Goal: Task Accomplishment & Management: Complete application form

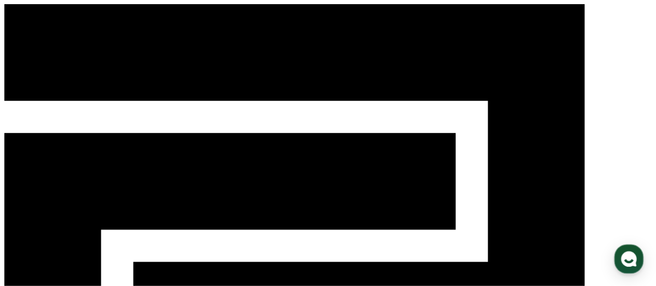
select select "**********"
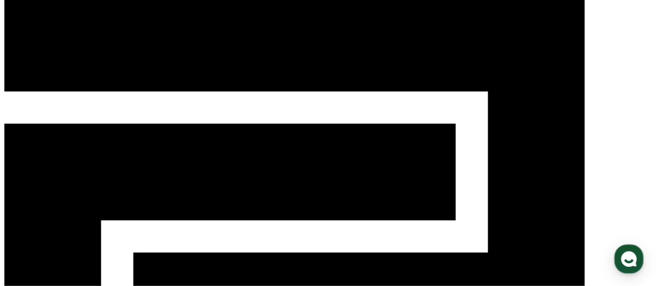
scroll to position [8, 0]
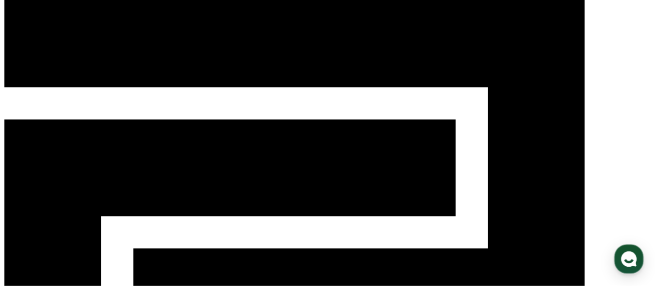
scroll to position [13, 0]
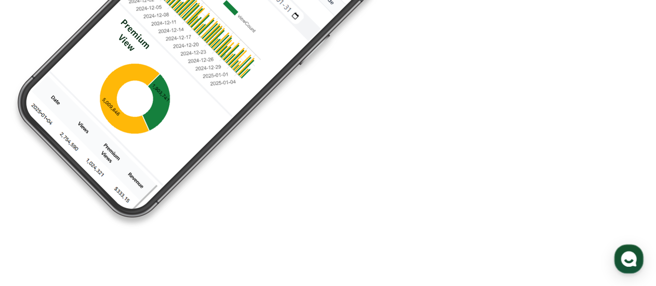
scroll to position [2749, 0]
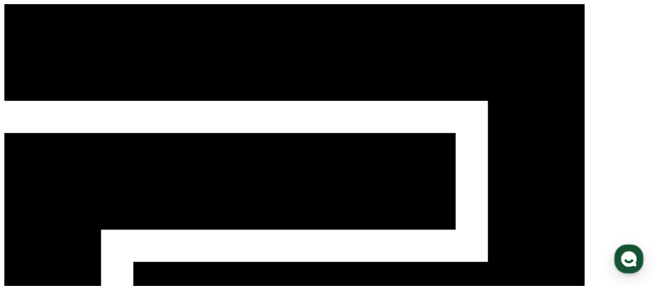
select select "**********"
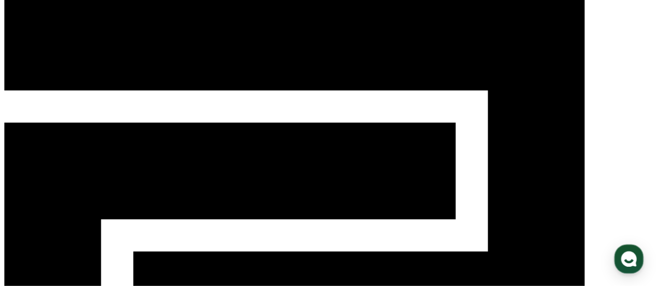
scroll to position [12, 0]
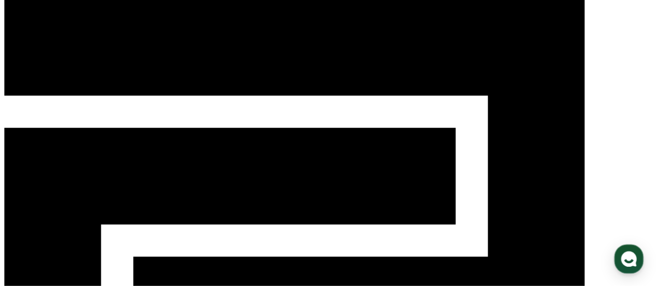
scroll to position [16, 0]
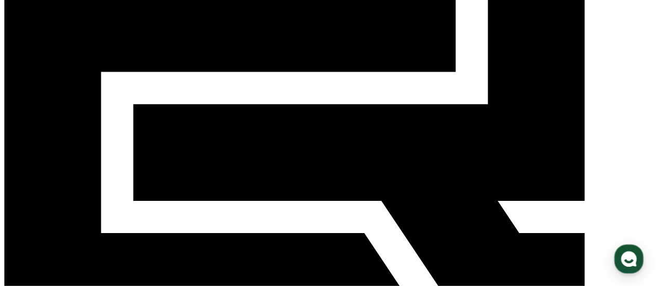
scroll to position [156, 0]
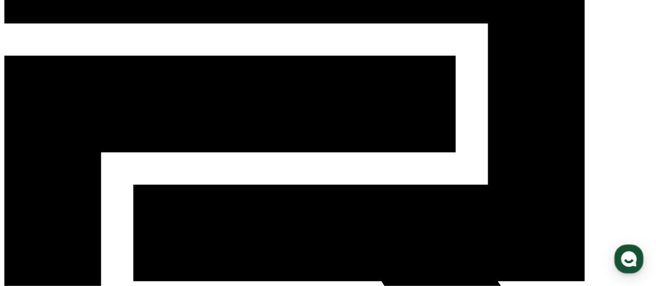
scroll to position [78, 0]
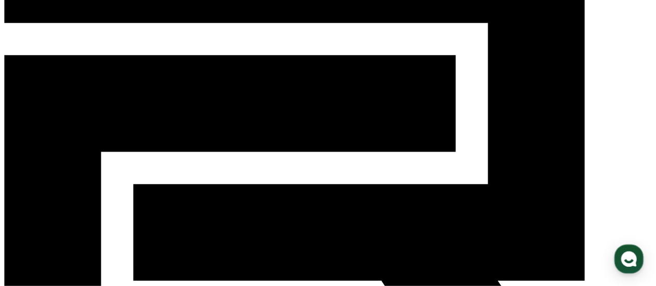
paste input "**********"
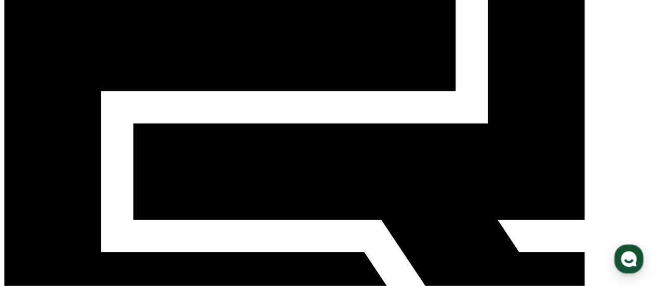
scroll to position [140, 0]
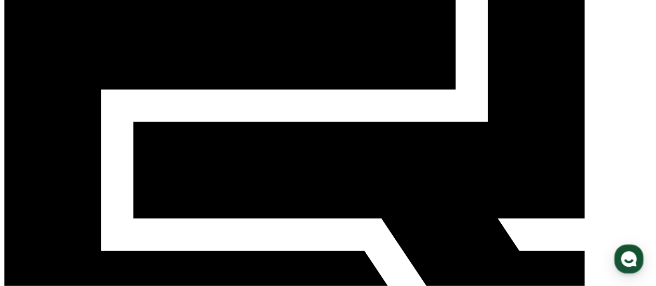
type input "*"
paste input "**********"
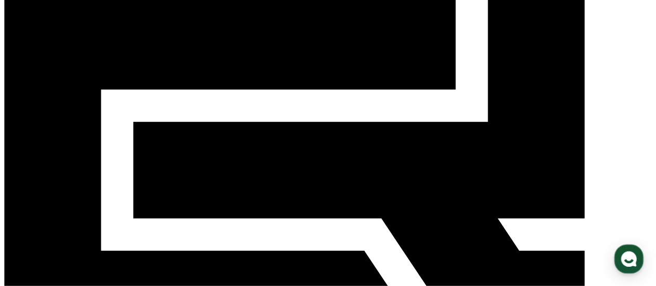
type input "**********"
drag, startPoint x: 132, startPoint y: 167, endPoint x: 114, endPoint y: 157, distance: 20.2
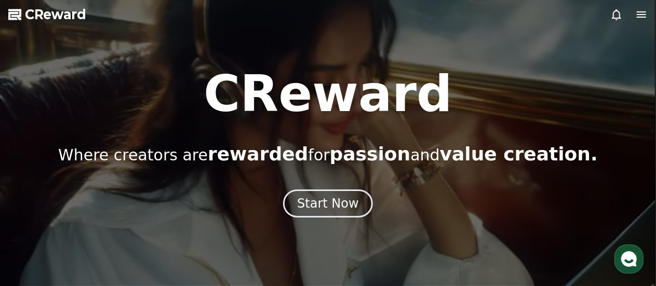
click at [644, 15] on icon at bounding box center [641, 14] width 9 height 6
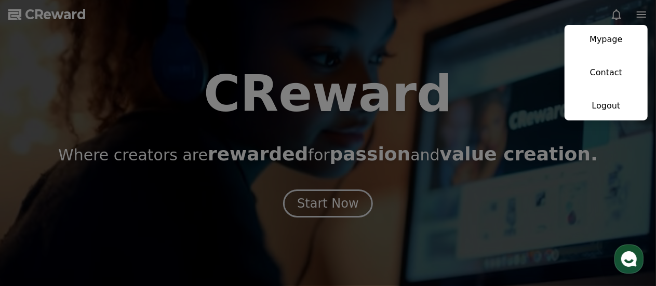
click at [481, 149] on button "close" at bounding box center [328, 143] width 656 height 286
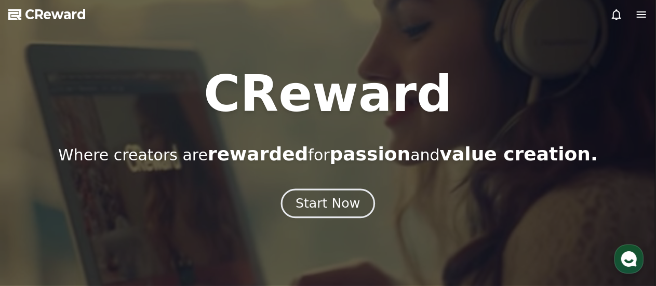
click at [369, 205] on button "Start Now" at bounding box center [328, 204] width 94 height 30
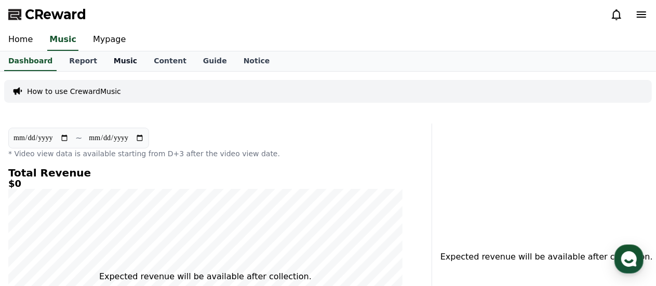
click at [107, 59] on link "Music" at bounding box center [125, 61] width 40 height 20
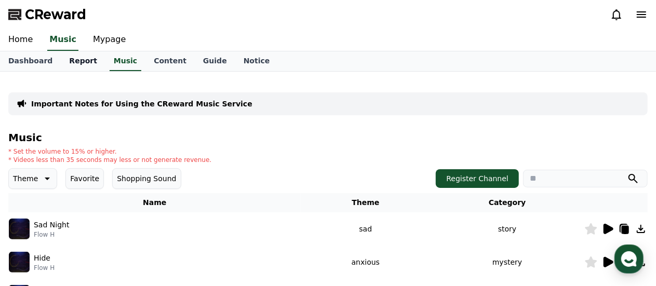
click at [65, 62] on link "Report" at bounding box center [83, 61] width 45 height 20
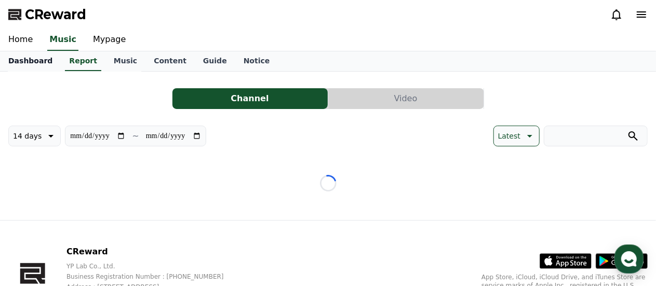
click at [20, 60] on link "Dashboard" at bounding box center [30, 61] width 61 height 20
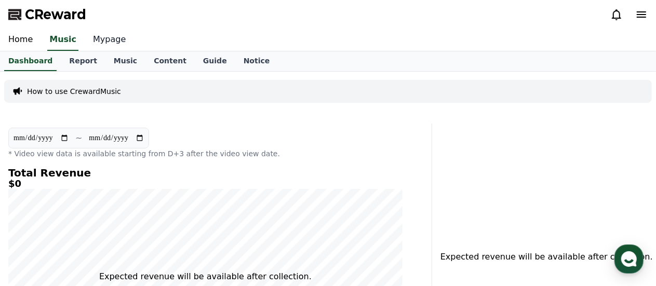
click at [91, 41] on link "Mypage" at bounding box center [109, 40] width 49 height 22
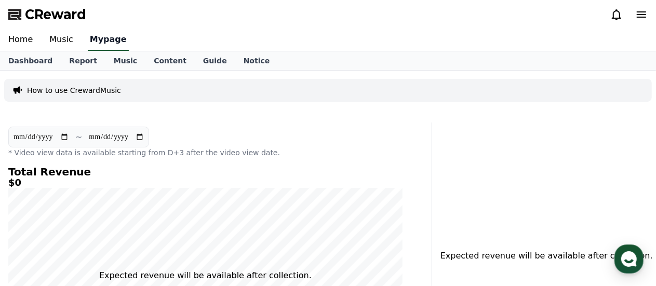
select select "**********"
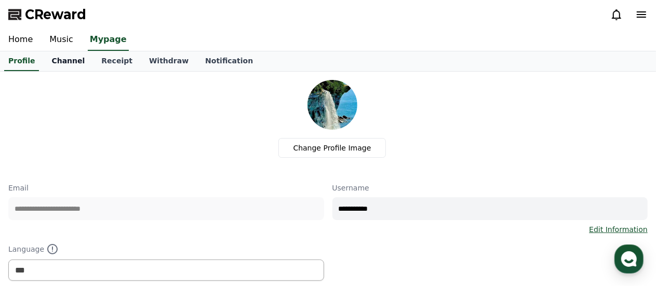
click at [58, 61] on link "Channel" at bounding box center [68, 61] width 50 height 20
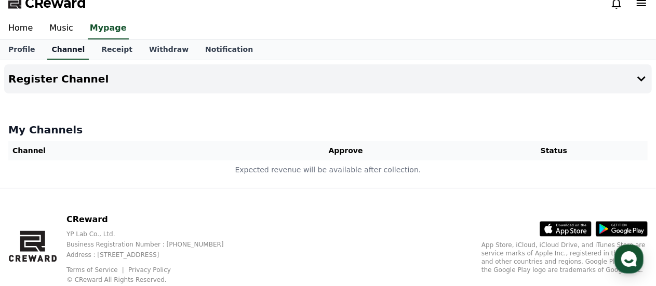
scroll to position [42, 0]
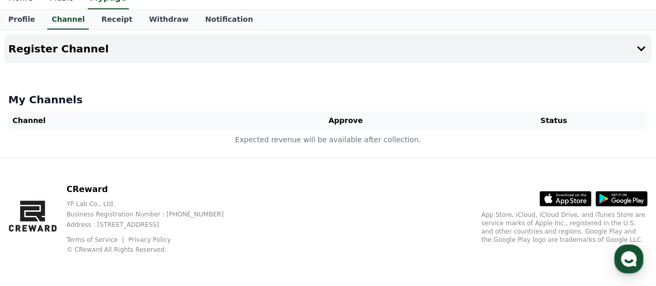
click at [582, 97] on h4 "My Channels" at bounding box center [328, 99] width 640 height 15
click at [637, 47] on icon at bounding box center [641, 49] width 12 height 12
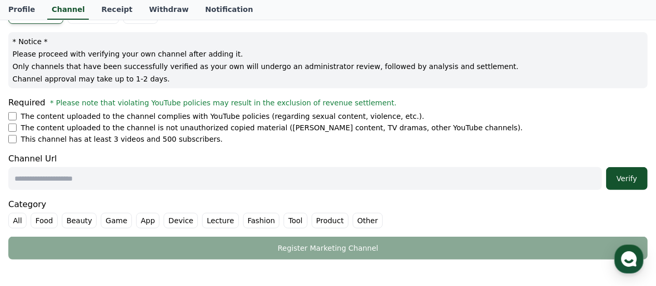
scroll to position [116, 0]
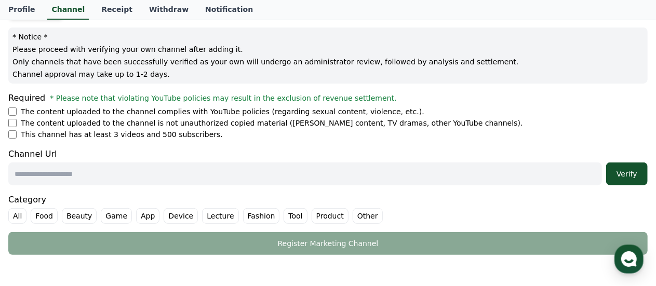
click at [35, 177] on input "text" at bounding box center [305, 174] width 594 height 23
paste input "**********"
click at [633, 179] on button "Verify" at bounding box center [627, 174] width 42 height 23
click at [628, 172] on div "Verify" at bounding box center [626, 174] width 33 height 10
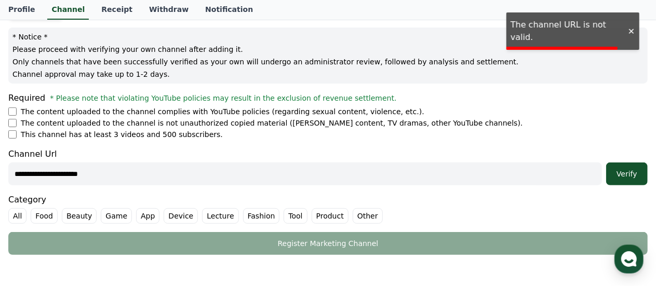
click at [629, 26] on div at bounding box center [631, 31] width 17 height 10
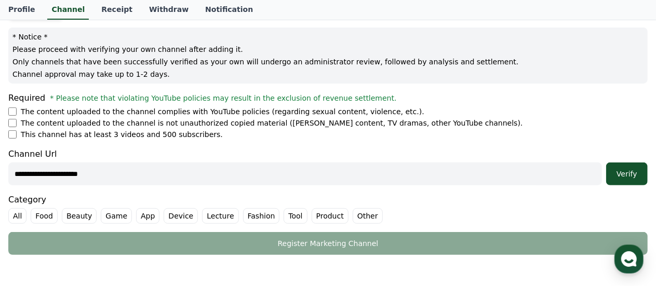
click at [526, 174] on input "**********" at bounding box center [305, 174] width 594 height 23
type input "*"
paste input "**********"
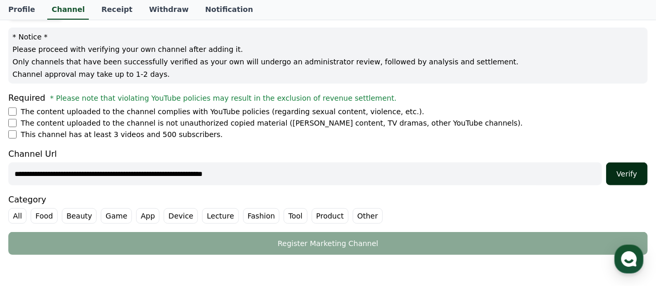
type input "**********"
click at [624, 177] on div "Verify" at bounding box center [626, 174] width 33 height 10
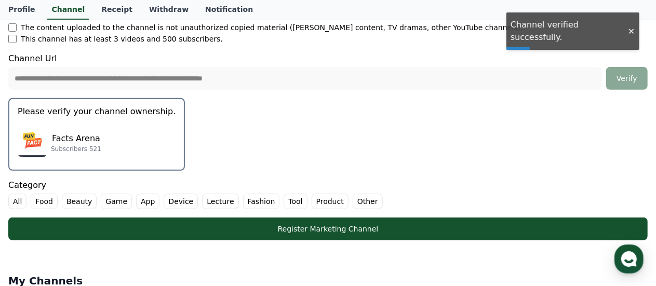
scroll to position [212, 0]
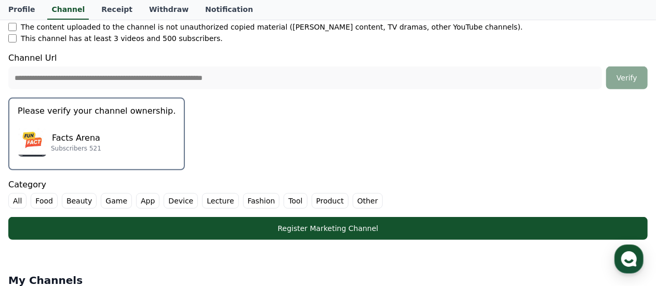
click at [353, 198] on label "Other" at bounding box center [368, 201] width 30 height 16
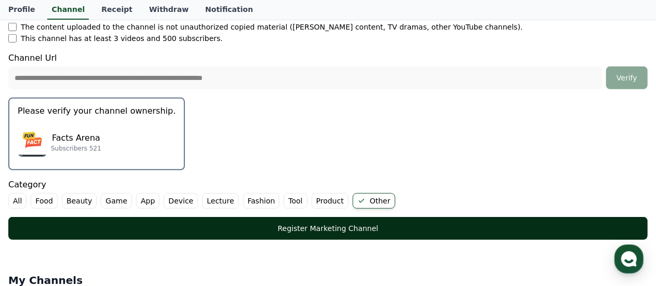
click at [416, 228] on div "Register Marketing Channel" at bounding box center [328, 228] width 598 height 10
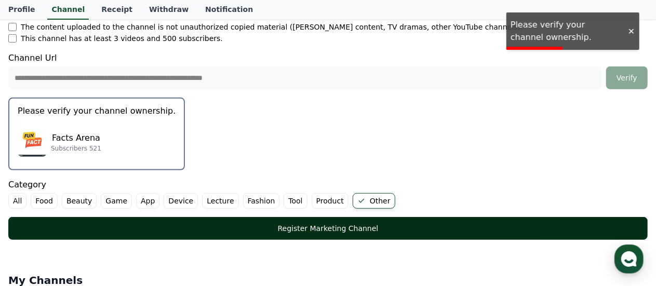
click at [472, 232] on div "Register Marketing Channel" at bounding box center [328, 228] width 598 height 10
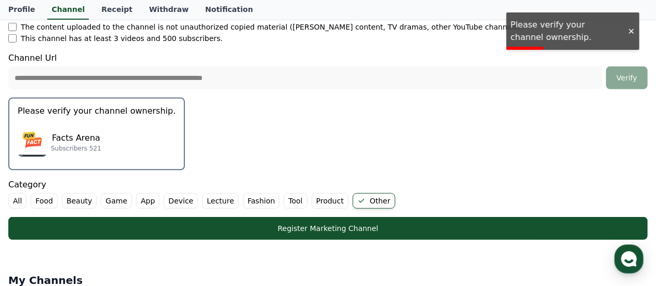
click at [530, 44] on form "**********" at bounding box center [328, 72] width 640 height 335
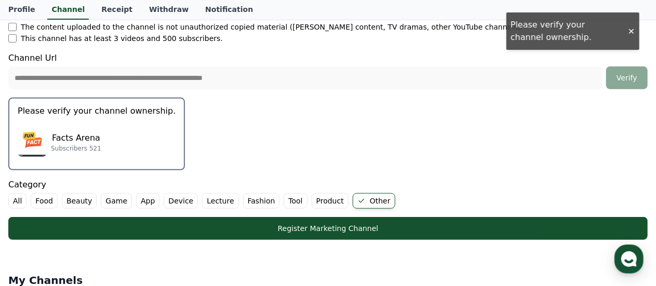
click at [532, 39] on li "This channel has at least 3 videos and 500 subscribers." at bounding box center [328, 38] width 640 height 10
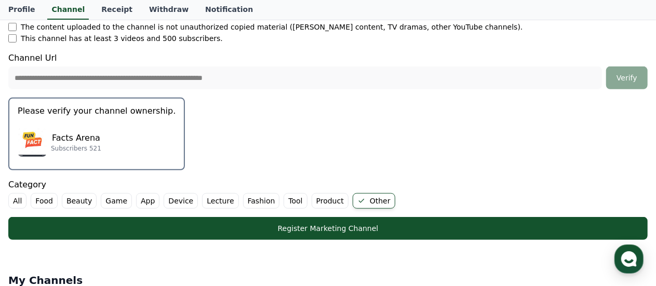
click at [532, 39] on li "This channel has at least 3 videos and 500 subscribers." at bounding box center [328, 38] width 640 height 10
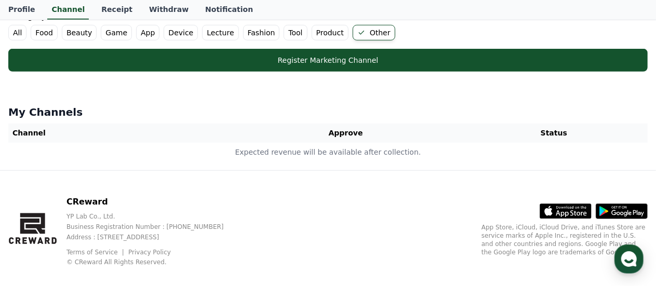
scroll to position [392, 0]
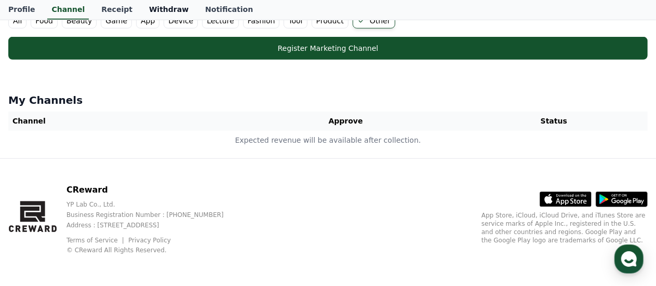
click at [158, 12] on link "Withdraw" at bounding box center [169, 10] width 56 height 20
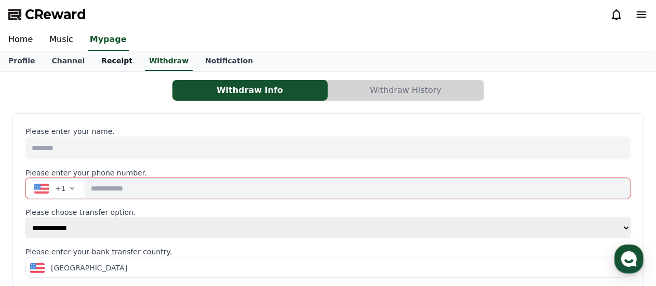
click at [107, 59] on link "Receipt" at bounding box center [117, 61] width 48 height 20
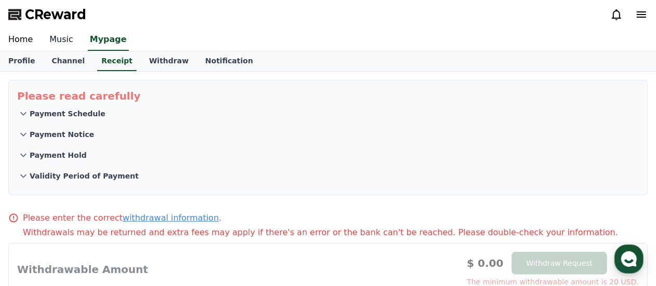
click at [63, 45] on link "Music" at bounding box center [61, 40] width 41 height 22
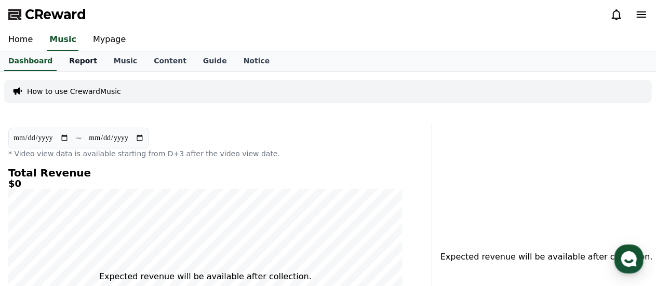
click at [79, 54] on link "Report" at bounding box center [83, 61] width 45 height 20
click at [107, 62] on link "Music" at bounding box center [125, 61] width 40 height 20
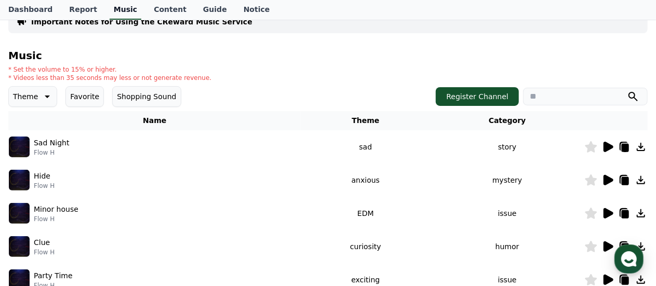
scroll to position [84, 0]
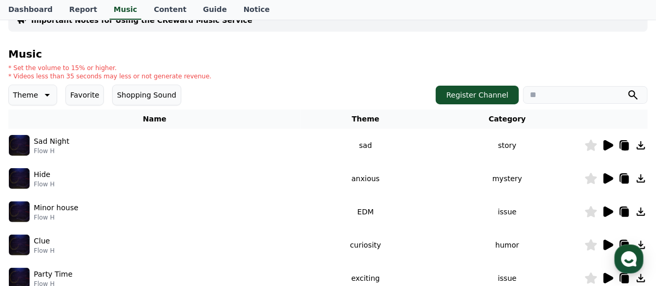
click at [15, 144] on img at bounding box center [19, 145] width 21 height 21
click at [611, 147] on icon at bounding box center [609, 145] width 10 height 10
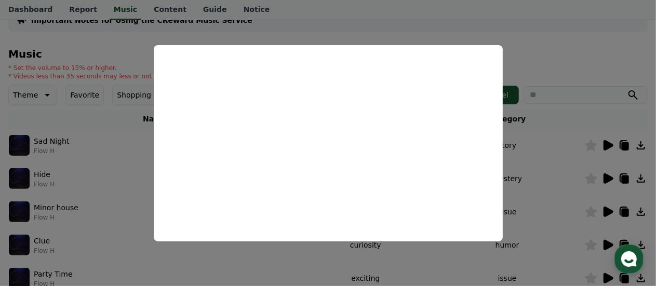
click at [551, 122] on button "close modal" at bounding box center [328, 143] width 656 height 286
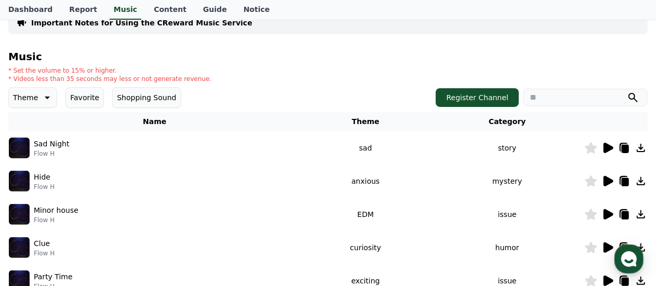
scroll to position [81, 0]
click at [115, 99] on button "Shopping Sound" at bounding box center [146, 98] width 69 height 21
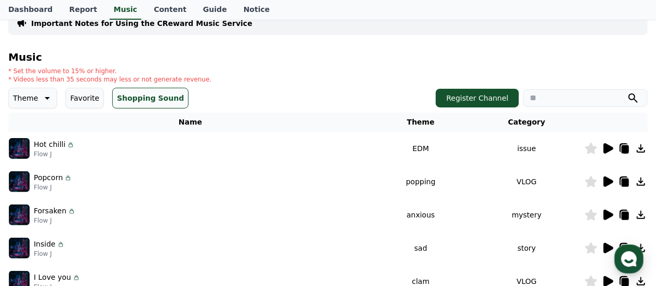
click at [90, 97] on button "Favorite" at bounding box center [84, 98] width 38 height 21
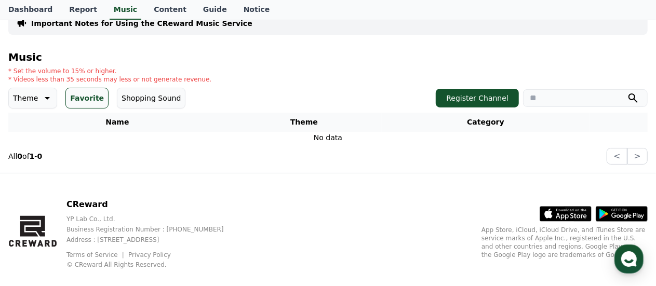
click at [36, 88] on button "Theme" at bounding box center [32, 98] width 49 height 21
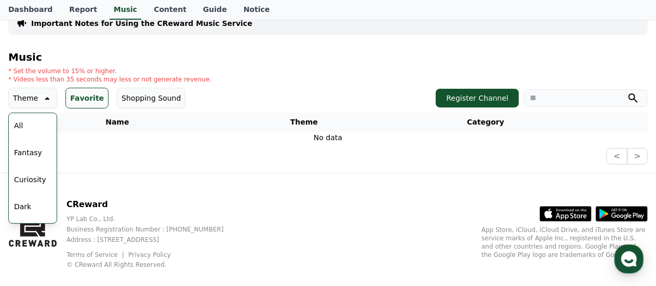
click at [23, 125] on button "All" at bounding box center [18, 125] width 17 height 23
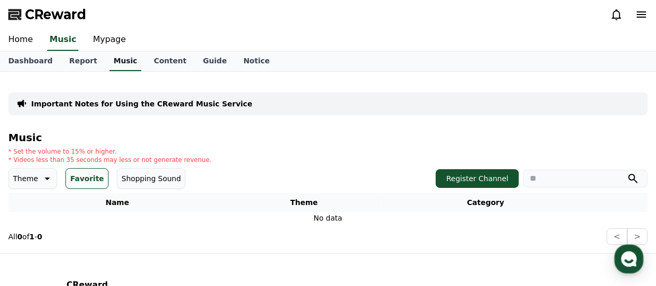
click at [115, 61] on link "Music" at bounding box center [126, 61] width 32 height 20
click at [36, 184] on button "Theme" at bounding box center [32, 178] width 49 height 21
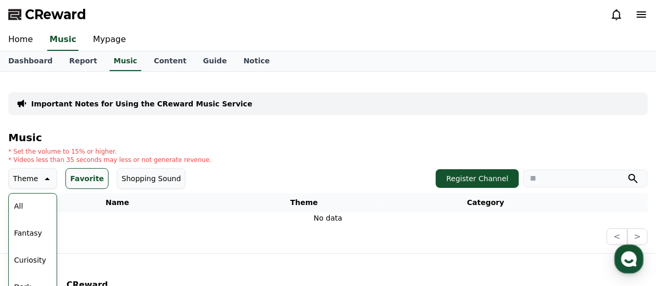
click at [23, 204] on button "All" at bounding box center [18, 206] width 17 height 23
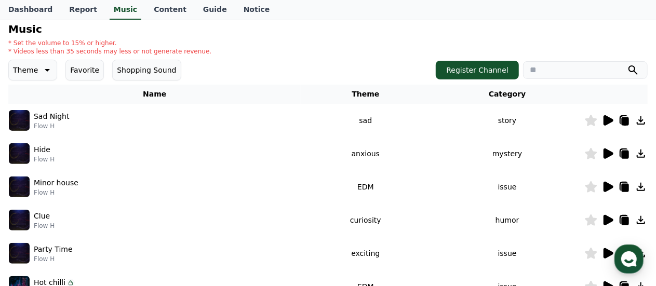
scroll to position [97, 0]
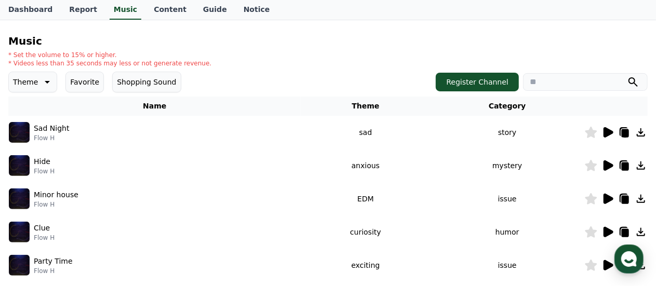
click at [577, 85] on input "search" at bounding box center [585, 82] width 125 height 18
type input "***"
click at [627, 76] on button "submit" at bounding box center [633, 82] width 12 height 12
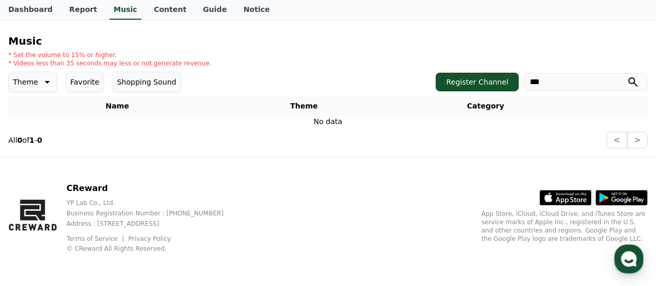
scroll to position [96, 0]
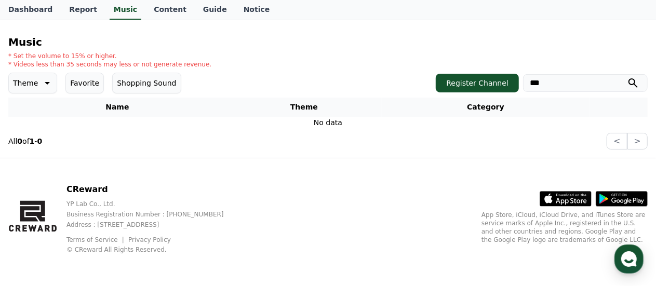
click at [45, 82] on icon at bounding box center [47, 83] width 5 height 3
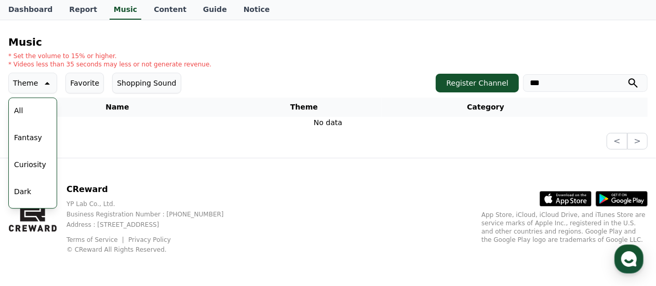
click at [25, 114] on button "All" at bounding box center [18, 110] width 17 height 23
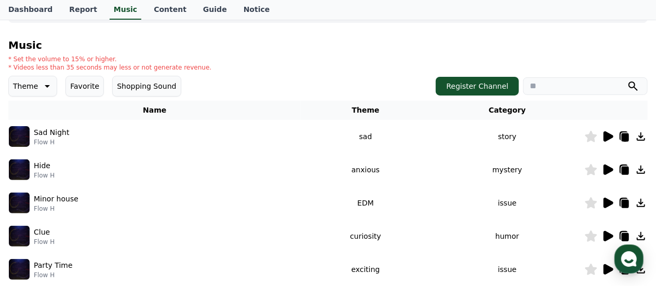
scroll to position [98, 0]
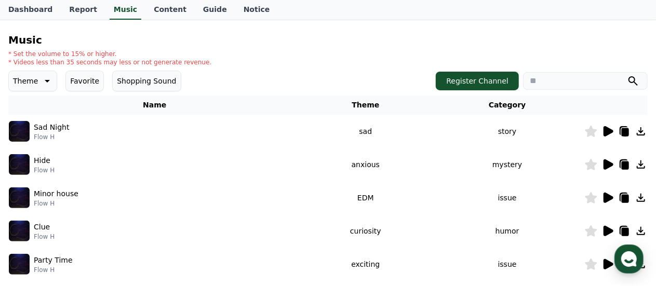
click at [608, 168] on icon at bounding box center [608, 164] width 12 height 12
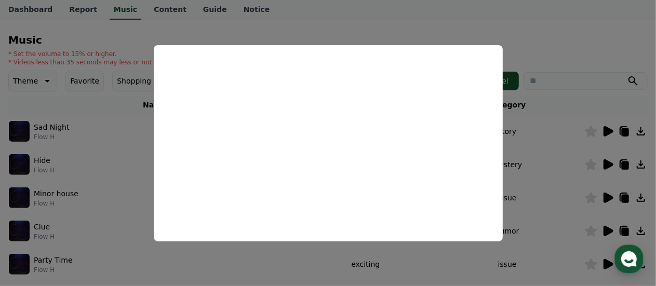
click at [554, 153] on button "close modal" at bounding box center [328, 143] width 656 height 286
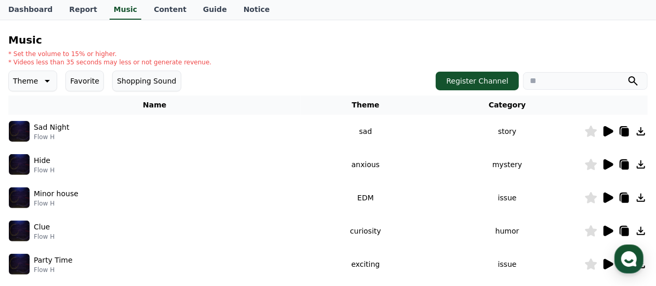
click at [610, 166] on icon at bounding box center [609, 164] width 10 height 10
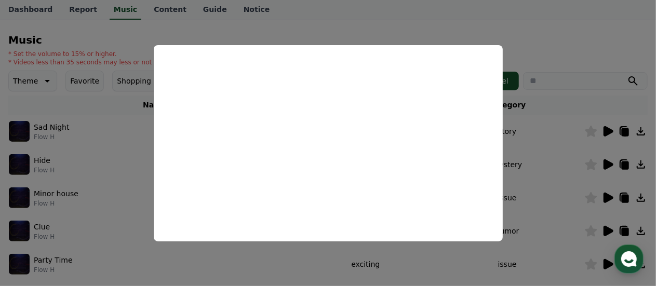
click at [593, 56] on button "close modal" at bounding box center [328, 143] width 656 height 286
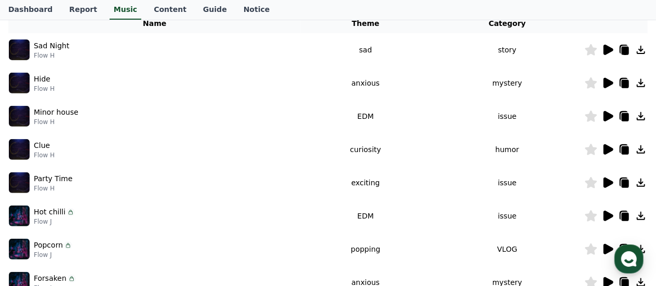
scroll to position [183, 0]
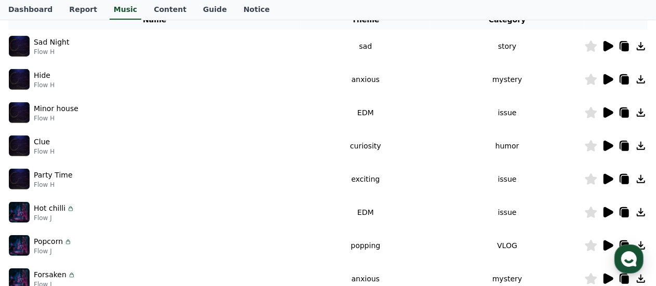
click at [609, 182] on icon at bounding box center [608, 179] width 12 height 12
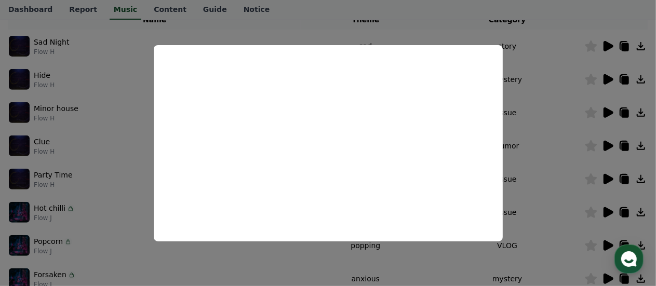
click at [403, 263] on button "close modal" at bounding box center [328, 143] width 656 height 286
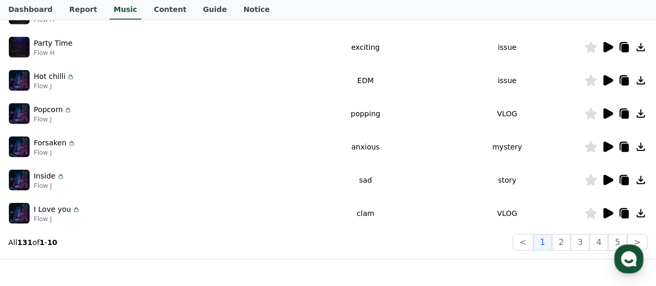
scroll to position [337, 0]
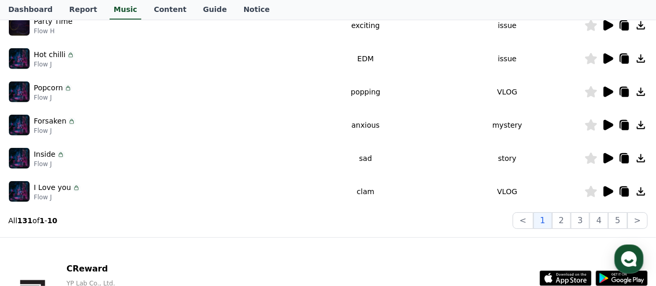
click at [608, 159] on icon at bounding box center [609, 158] width 10 height 10
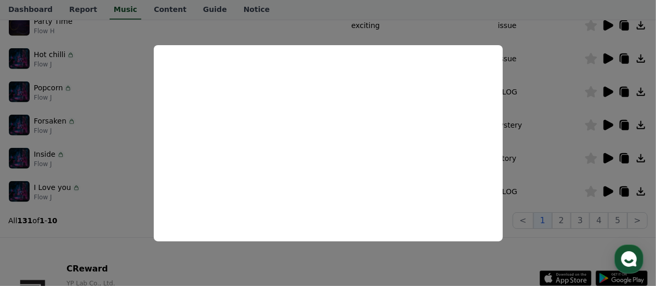
click at [602, 178] on button "close modal" at bounding box center [328, 143] width 656 height 286
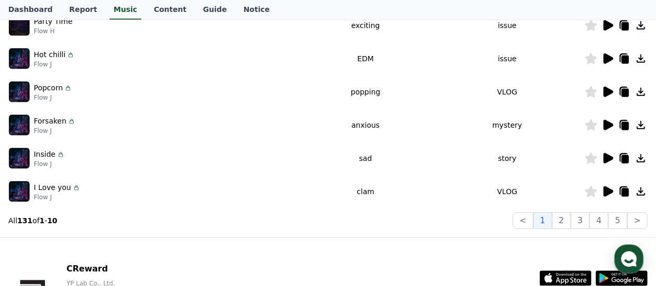
click at [608, 159] on icon at bounding box center [609, 158] width 10 height 10
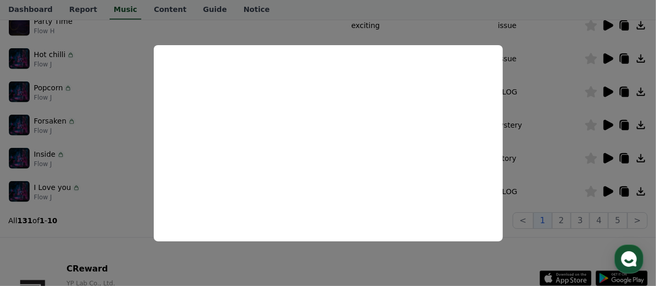
click at [589, 177] on button "close modal" at bounding box center [328, 143] width 656 height 286
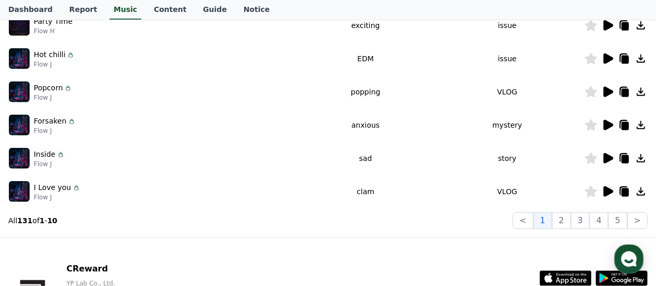
click at [608, 192] on icon at bounding box center [609, 192] width 10 height 10
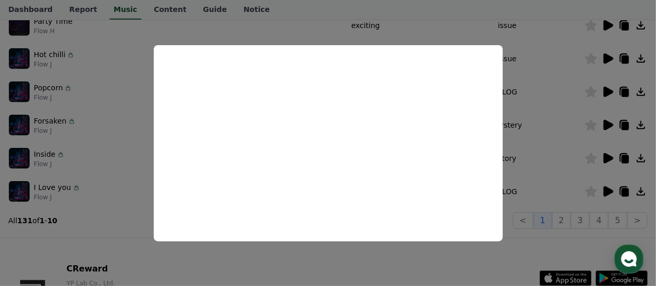
click at [588, 124] on button "close modal" at bounding box center [328, 143] width 656 height 286
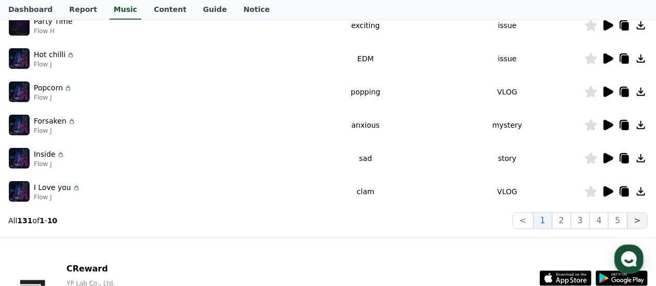
click at [641, 223] on button ">" at bounding box center [638, 220] width 20 height 17
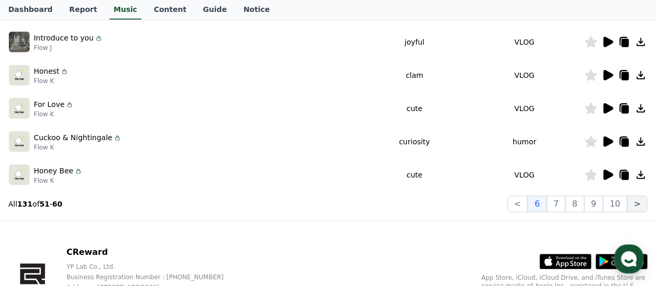
scroll to position [372, 0]
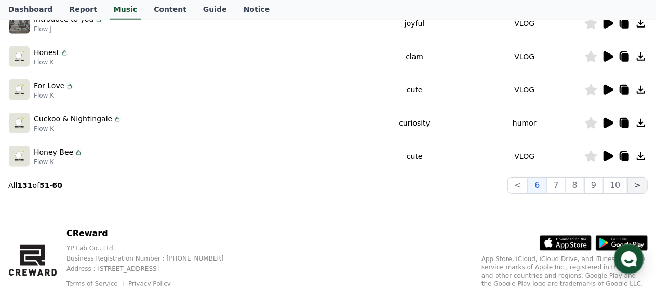
click at [639, 187] on button ">" at bounding box center [638, 185] width 20 height 17
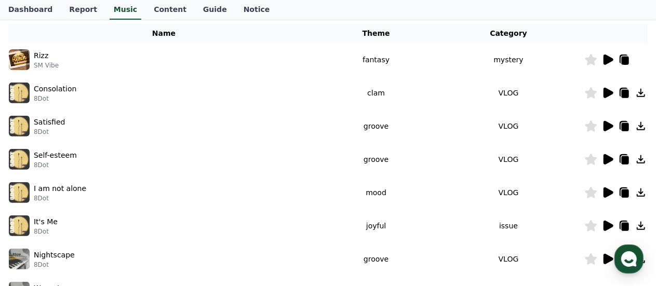
scroll to position [111, 0]
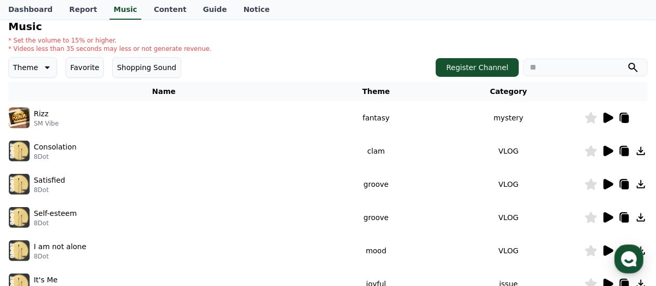
click at [541, 126] on td "mystery" at bounding box center [509, 117] width 152 height 33
click at [606, 122] on icon at bounding box center [609, 118] width 10 height 10
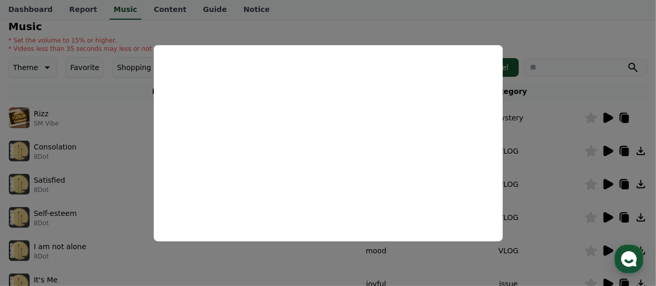
click at [578, 149] on button "close modal" at bounding box center [328, 143] width 656 height 286
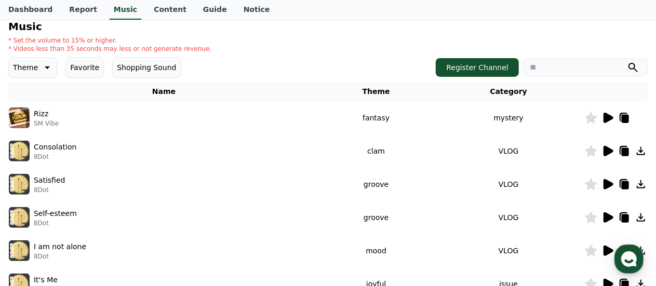
click at [608, 153] on icon at bounding box center [609, 151] width 10 height 10
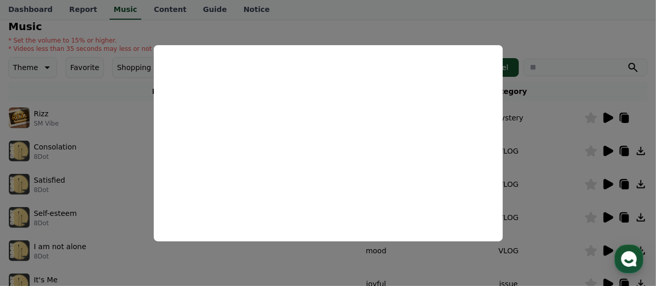
click at [587, 172] on button "close modal" at bounding box center [328, 143] width 656 height 286
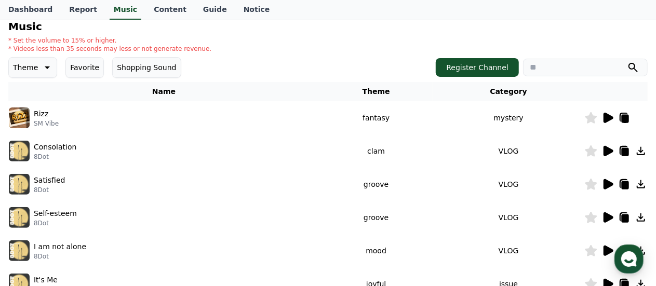
click at [624, 182] on icon at bounding box center [625, 185] width 7 height 8
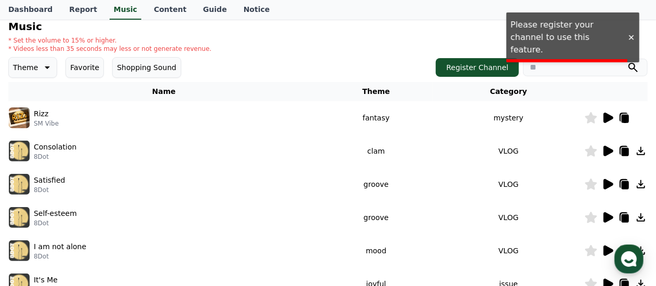
click at [613, 184] on icon at bounding box center [609, 184] width 10 height 10
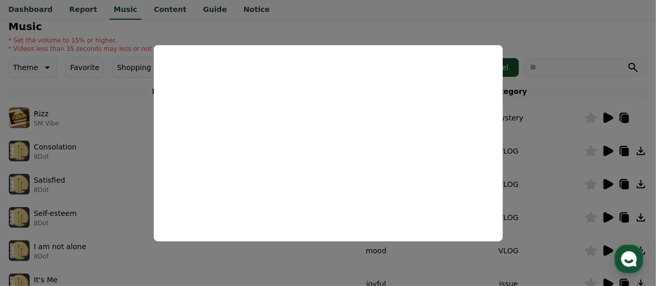
click at [537, 152] on button "close modal" at bounding box center [328, 143] width 656 height 286
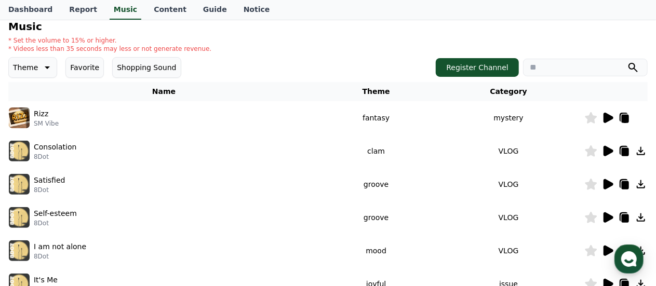
click at [623, 182] on icon at bounding box center [625, 185] width 7 height 8
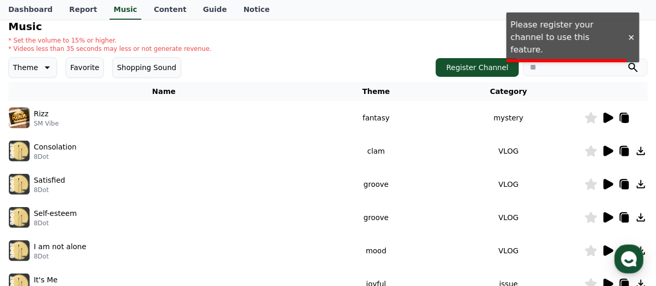
click at [622, 183] on icon at bounding box center [625, 185] width 7 height 8
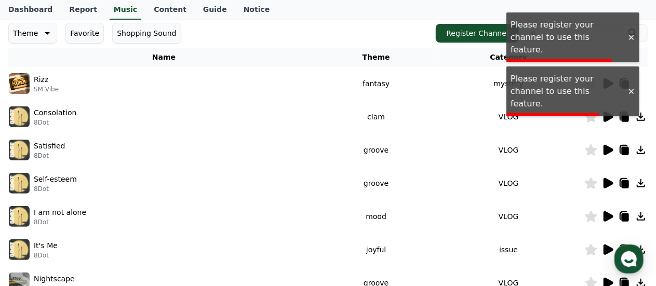
scroll to position [179, 0]
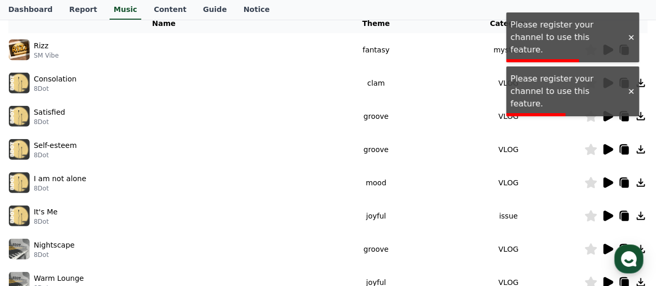
click at [606, 220] on icon at bounding box center [609, 216] width 10 height 10
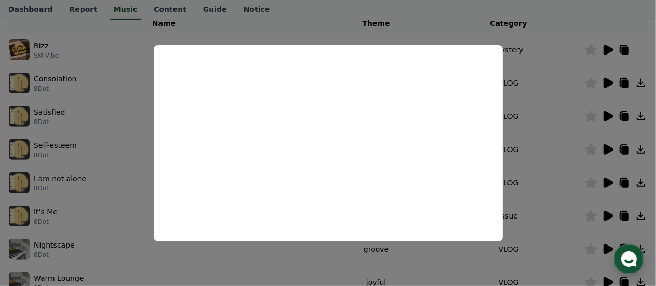
click at [524, 223] on button "close modal" at bounding box center [328, 143] width 656 height 286
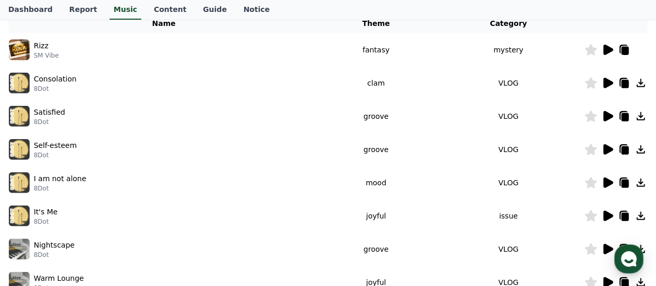
click at [611, 221] on icon at bounding box center [608, 216] width 12 height 12
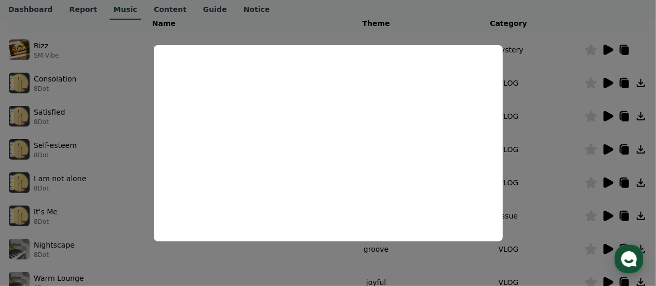
click at [611, 221] on button "close modal" at bounding box center [328, 143] width 656 height 286
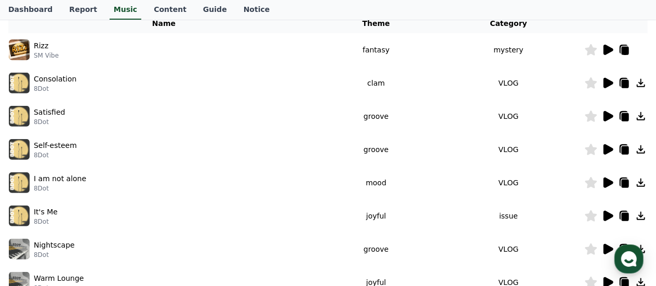
click at [646, 48] on div at bounding box center [616, 50] width 62 height 12
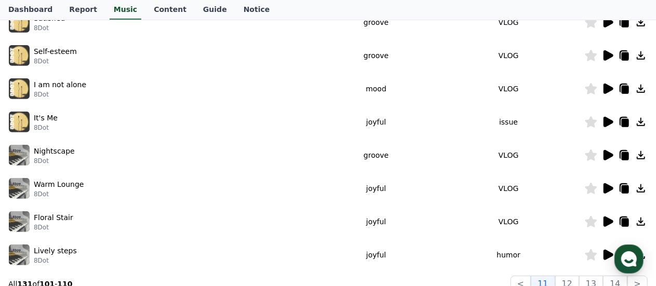
scroll to position [272, 0]
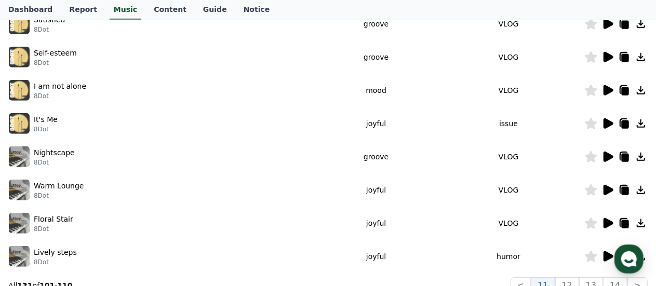
click at [608, 159] on icon at bounding box center [609, 157] width 10 height 10
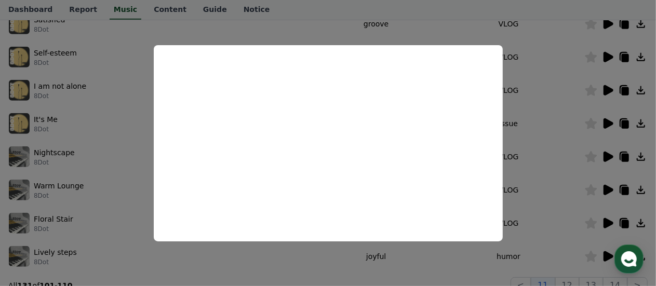
click at [594, 187] on button "close modal" at bounding box center [328, 143] width 656 height 286
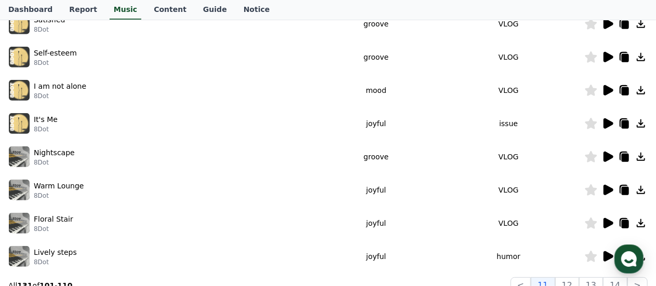
click at [641, 157] on icon at bounding box center [641, 157] width 8 height 8
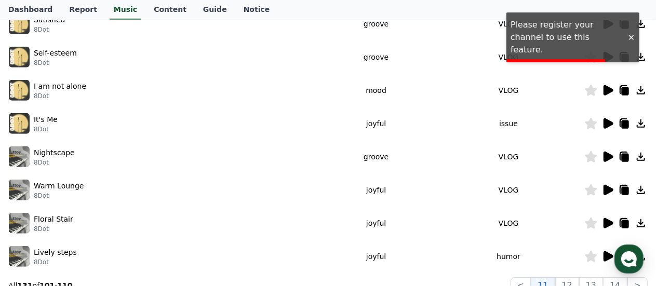
click at [644, 156] on icon at bounding box center [641, 157] width 12 height 12
